Goal: Task Accomplishment & Management: Use online tool/utility

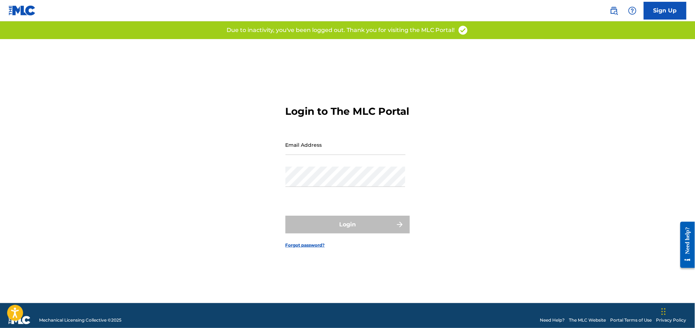
click at [321, 154] on input "Email Address" at bounding box center [346, 145] width 120 height 20
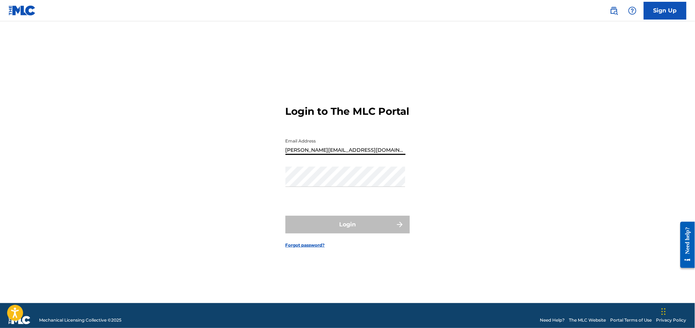
type input "[PERSON_NAME][EMAIL_ADDRESS][DOMAIN_NAME]"
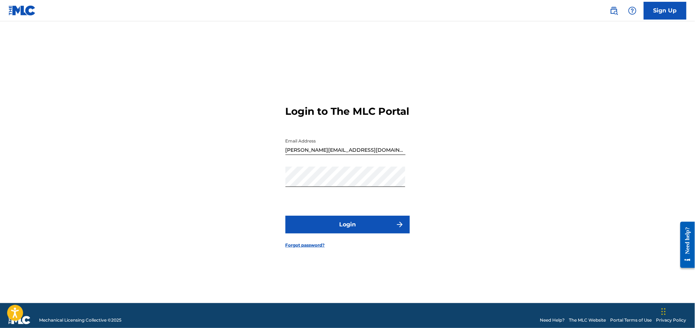
click at [360, 232] on button "Login" at bounding box center [348, 225] width 124 height 18
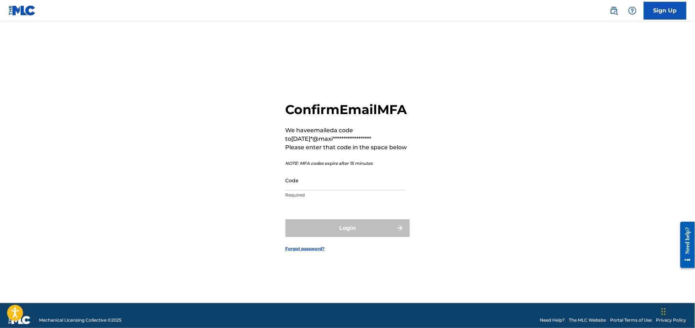
click at [307, 189] on input "Code" at bounding box center [346, 180] width 120 height 20
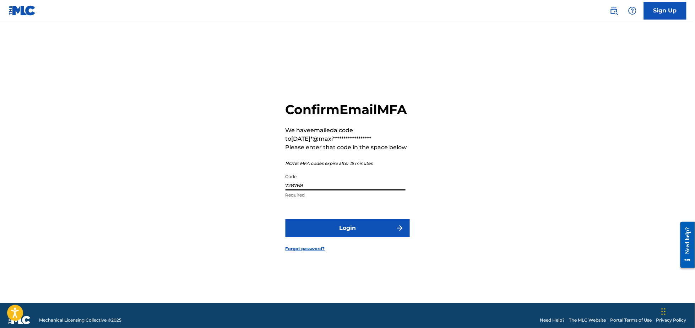
type input "728768"
click at [348, 233] on button "Login" at bounding box center [348, 228] width 124 height 18
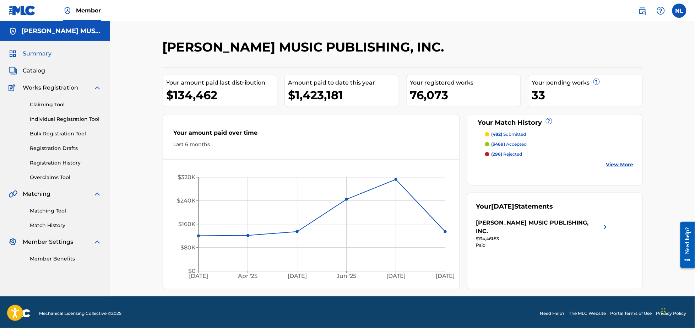
click at [61, 209] on link "Matching Tool" at bounding box center [66, 210] width 72 height 7
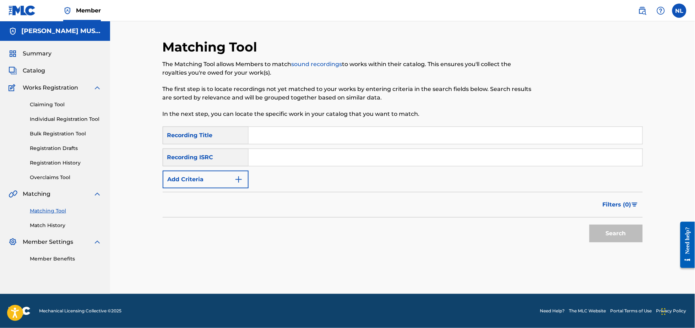
click at [287, 155] on input "Search Form" at bounding box center [446, 157] width 394 height 17
paste input "TCABS1360280"
type input "TCABS1360280"
click at [590, 225] on button "Search" at bounding box center [616, 234] width 53 height 18
